Goal: Information Seeking & Learning: Learn about a topic

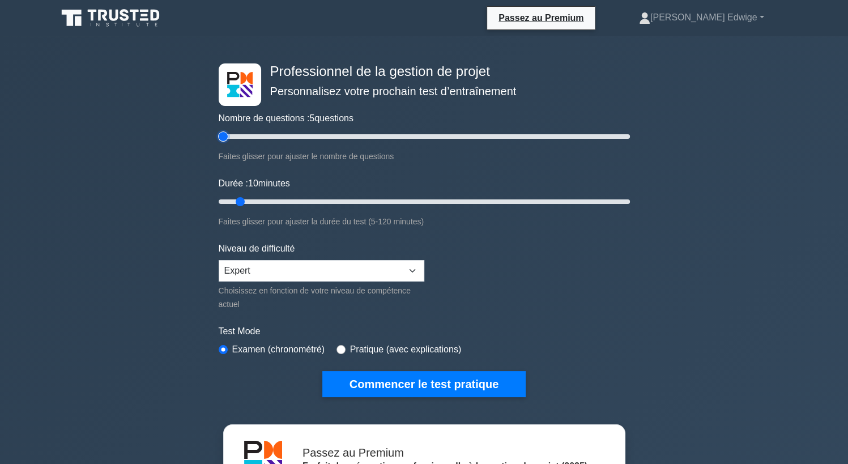
type input "5"
click at [227, 139] on input "Nombre de questions : 5 questions" at bounding box center [424, 137] width 411 height 14
type input "5"
click at [219, 202] on input "Durée : 5 minutes" at bounding box center [424, 202] width 411 height 14
click at [415, 267] on select "Débutant Intermédiaire Expert" at bounding box center [322, 271] width 206 height 22
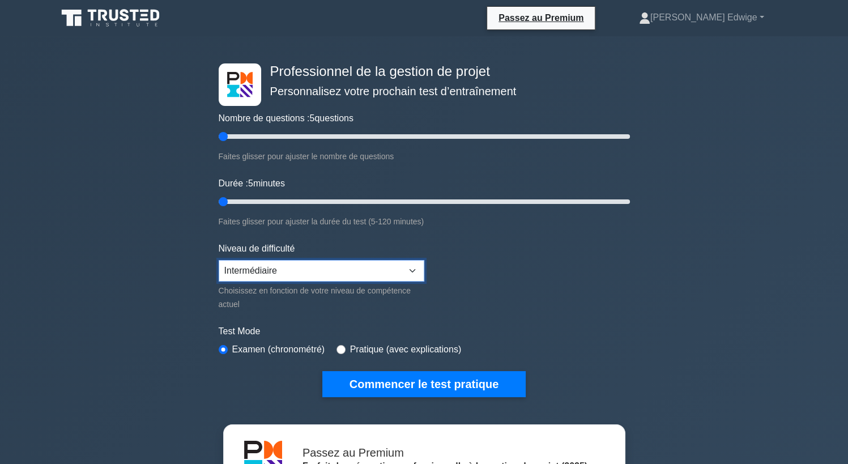
click at [219, 260] on select "Débutant Intermédiaire Expert" at bounding box center [322, 271] width 206 height 22
click at [415, 273] on select "Débutant Intermédiaire Expert" at bounding box center [322, 271] width 206 height 22
select select "expert"
click at [219, 260] on select "Débutant Intermédiaire Expert" at bounding box center [322, 271] width 206 height 22
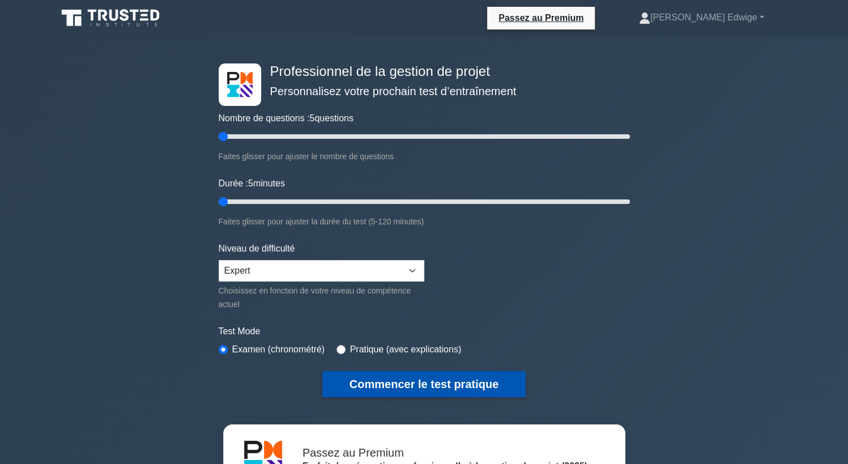
click at [420, 376] on button "Commencer le test pratique" at bounding box center [423, 384] width 203 height 26
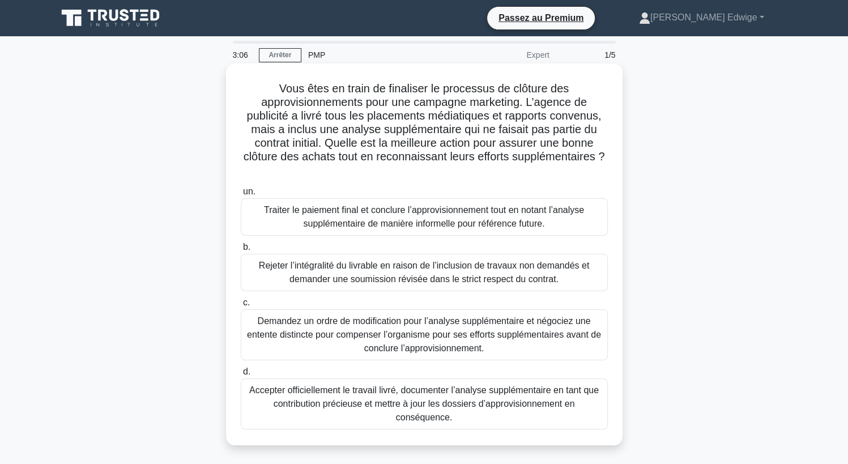
click at [494, 389] on div "Accepter officiellement le travail livré, documenter l’analyse supplémentaire e…" at bounding box center [424, 404] width 367 height 51
click at [241, 376] on input "d. Accepter officiellement le travail livré, documenter l’analyse supplémentair…" at bounding box center [241, 371] width 0 height 7
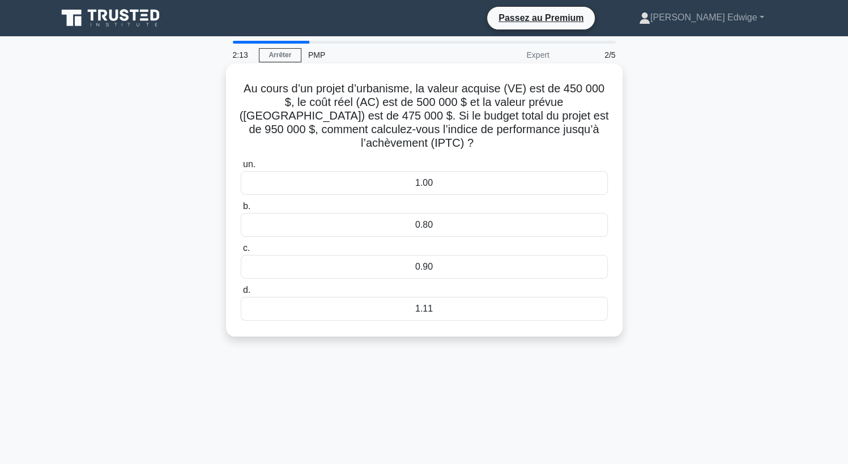
click at [411, 261] on div "0.90" at bounding box center [424, 267] width 367 height 24
click at [241, 252] on input "c. 0.90" at bounding box center [241, 248] width 0 height 7
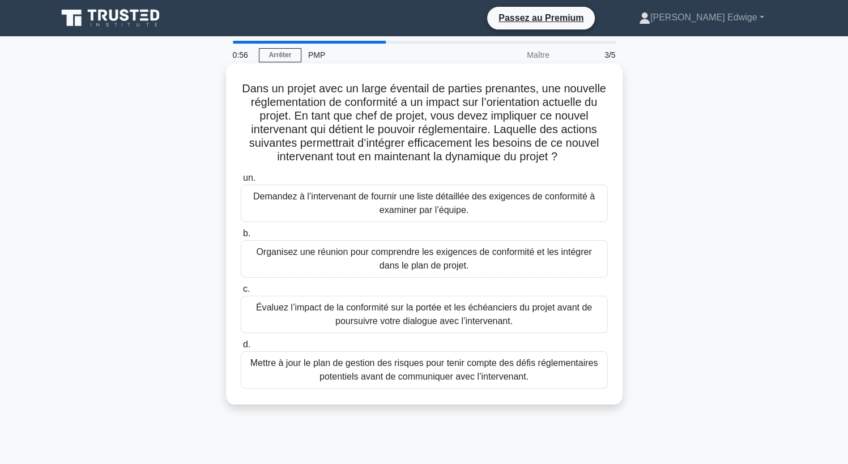
click at [328, 317] on div "Évaluez l’impact de la conformité sur la portée et les échéanciers du projet av…" at bounding box center [424, 314] width 367 height 37
click at [241, 293] on input "c. Évaluez l’impact de la conformité sur la portée et les échéanciers du projet…" at bounding box center [241, 289] width 0 height 7
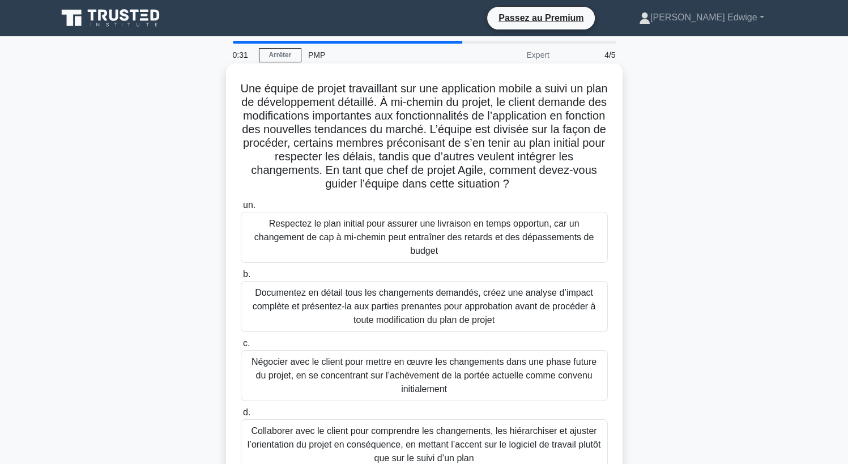
click at [346, 445] on div "Collaborer avec le client pour comprendre les changements, les hiérarchiser et …" at bounding box center [424, 444] width 367 height 51
click at [241, 417] on input "d. Collaborer avec le client pour comprendre les changements, les hiérarchiser …" at bounding box center [241, 412] width 0 height 7
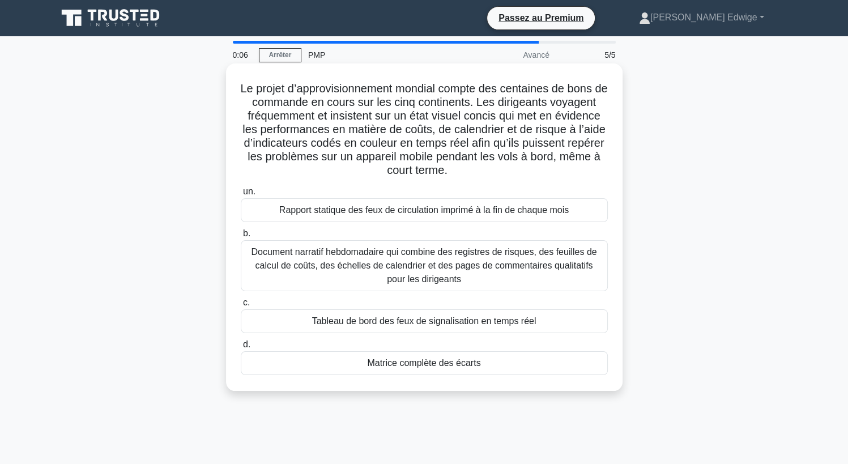
click at [371, 322] on div "Tableau de bord des feux de signalisation en temps réel" at bounding box center [424, 321] width 367 height 24
click at [241, 307] on input "c. Tableau de bord des feux de signalisation en temps réel" at bounding box center [241, 302] width 0 height 7
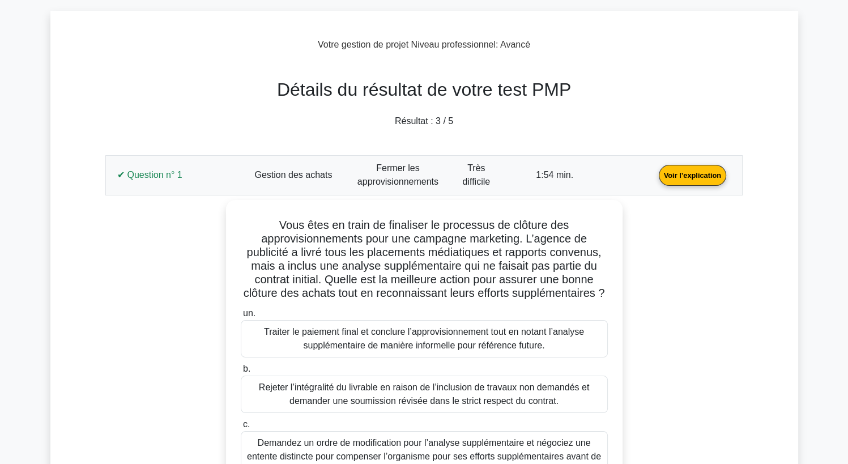
scroll to position [30, 0]
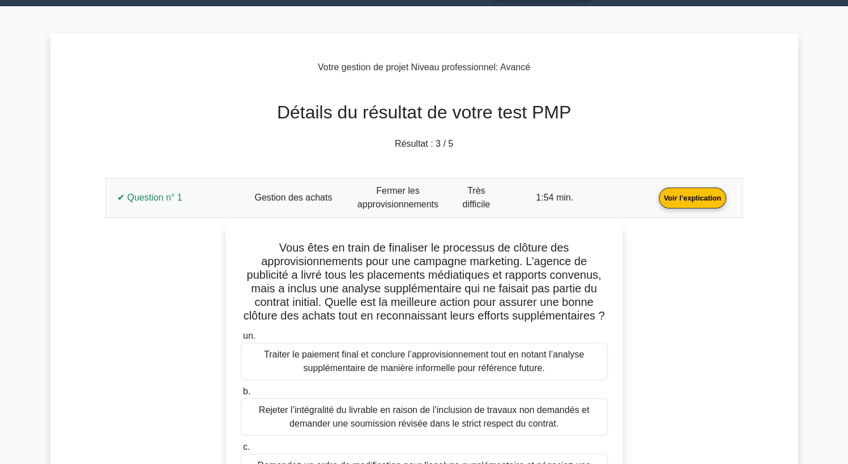
click at [698, 202] on link "Voir l’explication" at bounding box center [693, 198] width 77 height 10
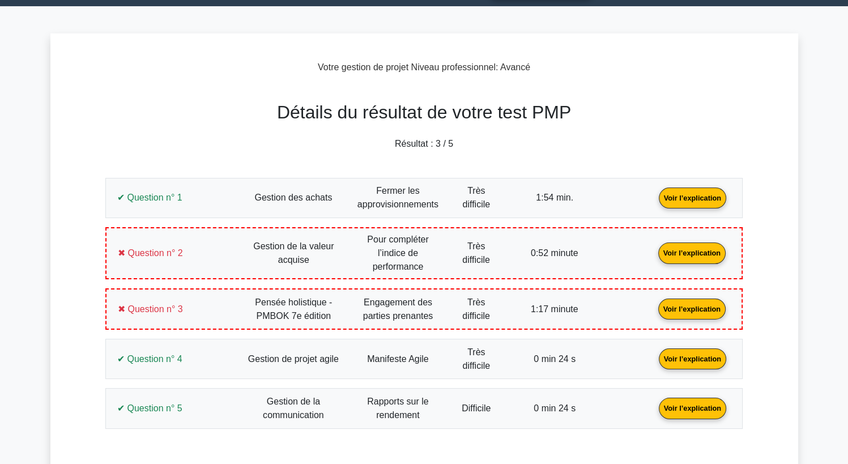
click at [697, 356] on link "Voir l’explication" at bounding box center [693, 359] width 77 height 10
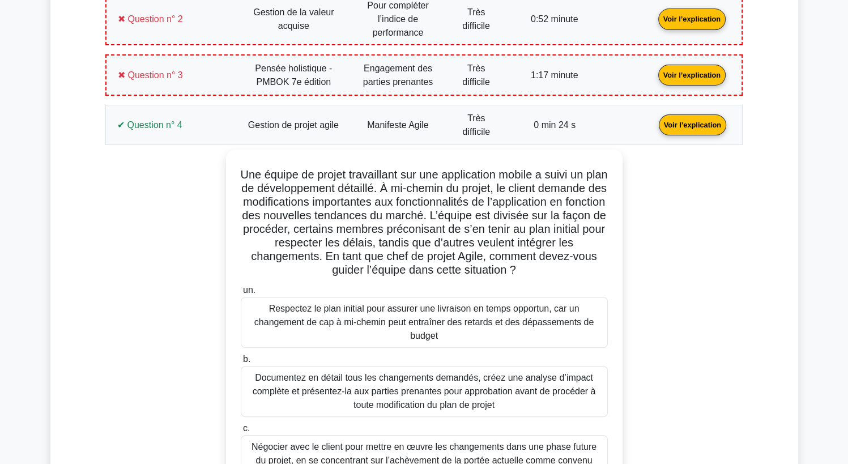
scroll to position [211, 0]
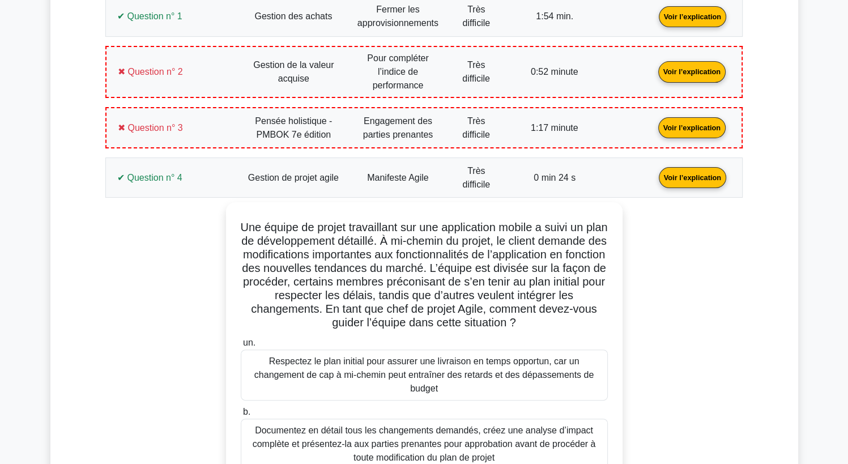
click at [689, 182] on link "Voir l’explication" at bounding box center [693, 177] width 77 height 10
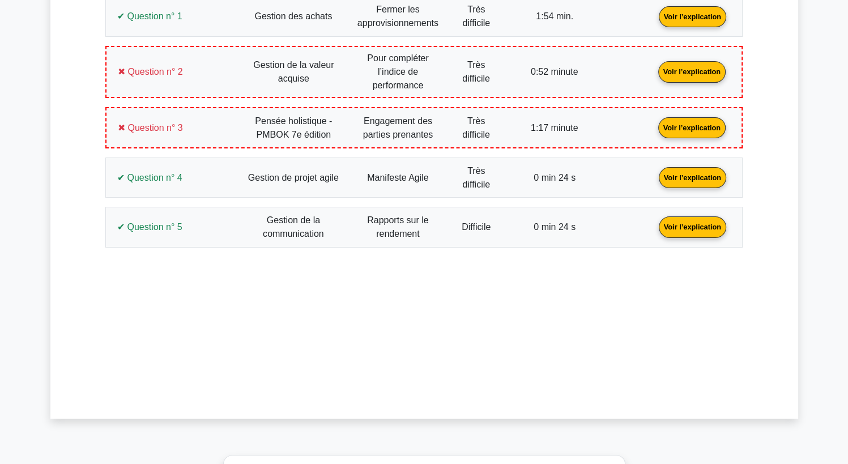
click at [687, 226] on link "Voir l’explication" at bounding box center [693, 227] width 77 height 10
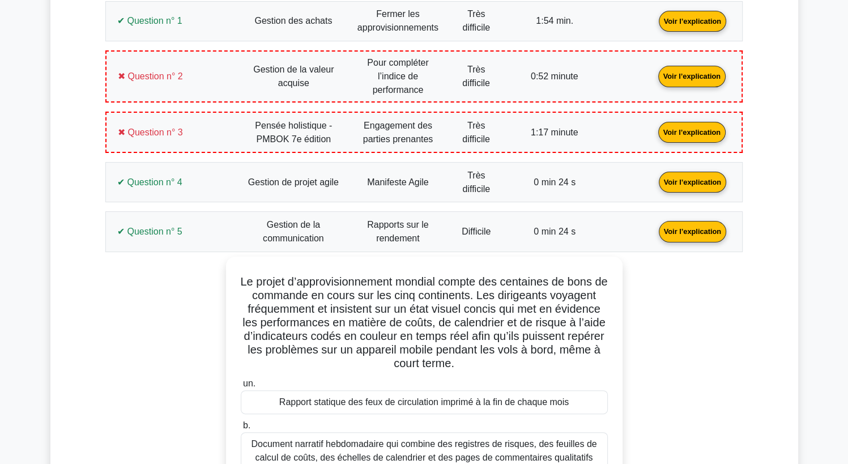
scroll to position [197, 0]
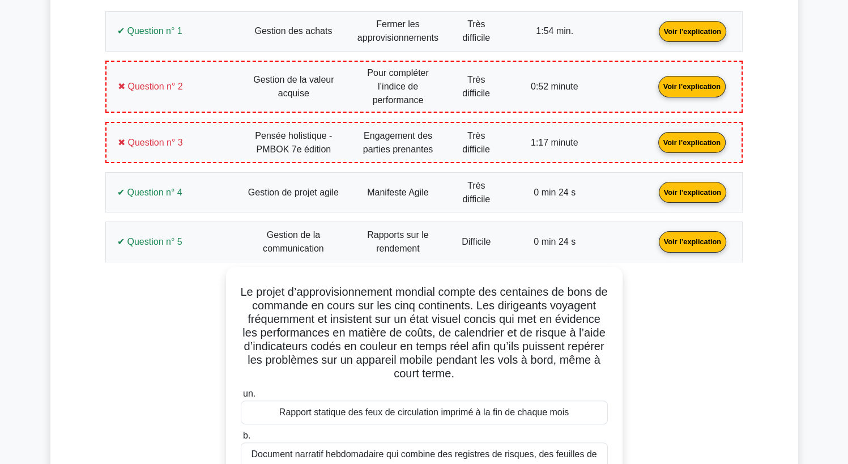
click at [689, 237] on link "Voir l’explication" at bounding box center [693, 241] width 77 height 10
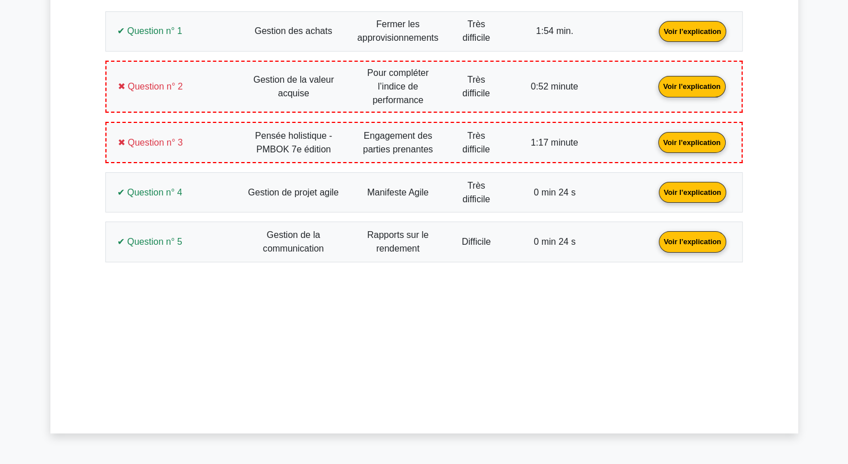
click at [689, 88] on link "Voir l’explication" at bounding box center [692, 86] width 77 height 10
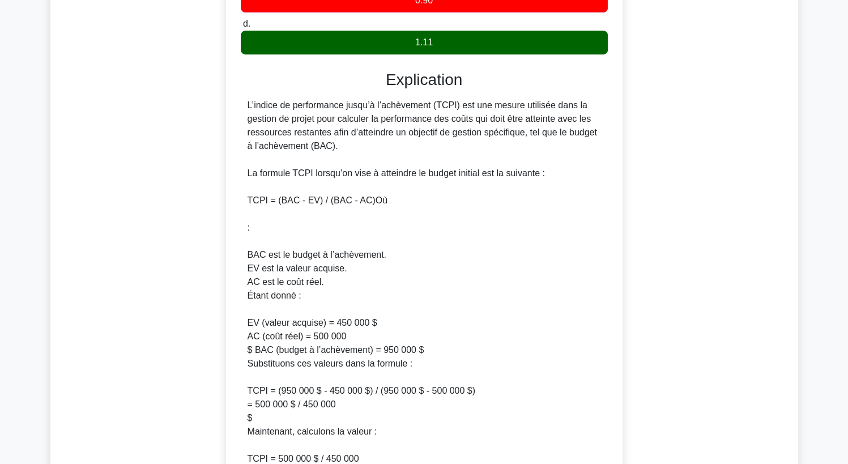
scroll to position [537, 0]
